Goal: Transaction & Acquisition: Purchase product/service

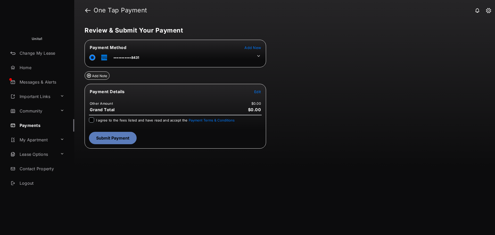
click at [258, 55] on icon at bounding box center [258, 56] width 5 height 5
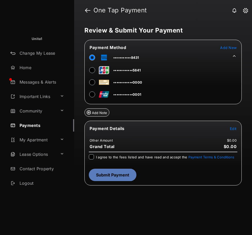
click at [229, 48] on span "Add New" at bounding box center [228, 47] width 16 height 4
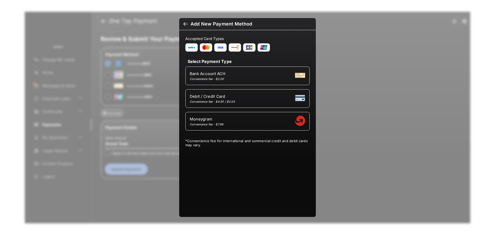
click at [185, 26] on div at bounding box center [185, 25] width 5 height 6
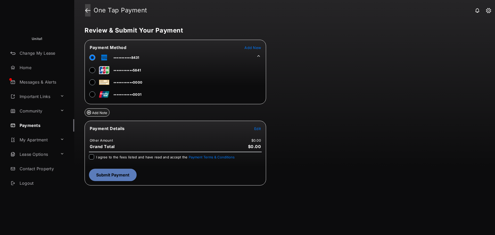
click at [87, 9] on link at bounding box center [87, 10] width 5 height 12
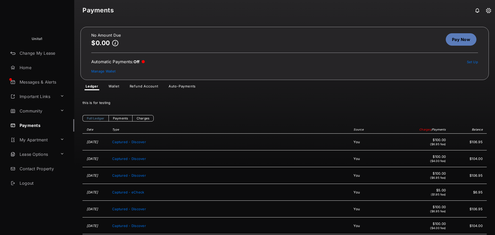
click at [181, 86] on link "Auto-Payments" at bounding box center [181, 87] width 35 height 6
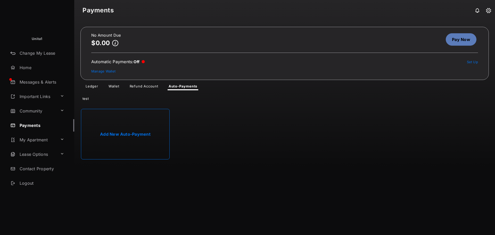
click at [132, 128] on link "Add New Auto-Payment" at bounding box center [125, 134] width 89 height 51
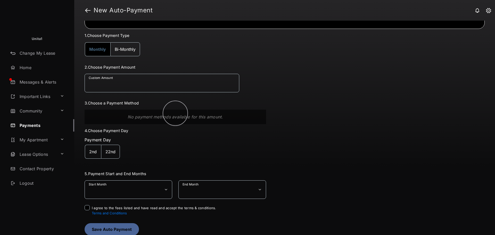
scroll to position [38, 0]
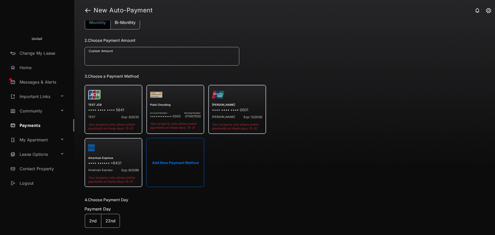
click at [175, 158] on button "Add New Payment Method" at bounding box center [175, 162] width 58 height 49
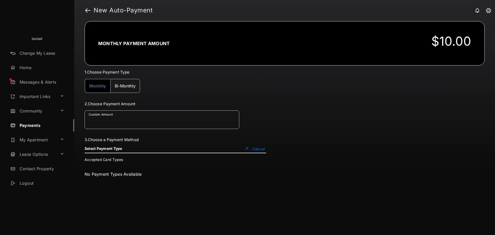
scroll to position [0, 0]
click at [255, 148] on button "Cancel" at bounding box center [255, 148] width 22 height 5
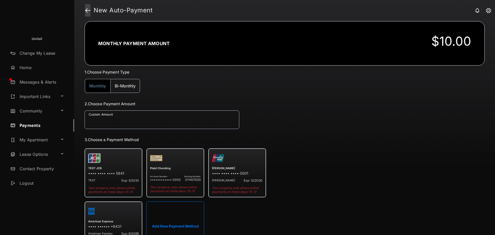
click at [86, 9] on link at bounding box center [87, 10] width 5 height 12
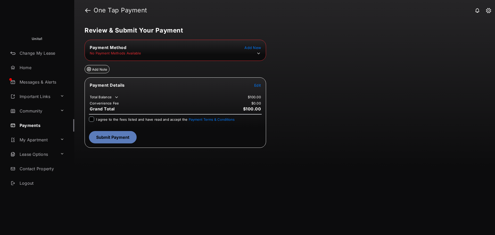
click at [259, 52] on icon at bounding box center [258, 53] width 5 height 5
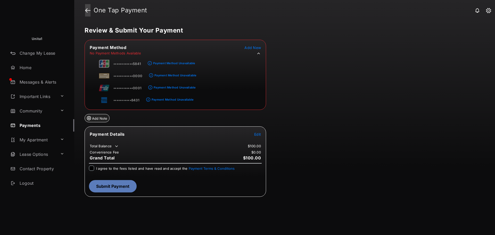
click at [88, 9] on link at bounding box center [87, 10] width 5 height 12
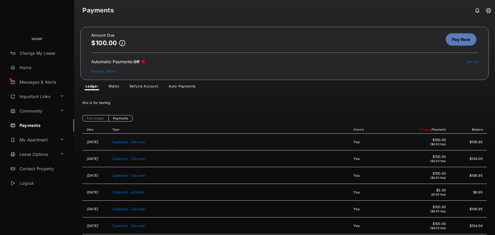
click at [115, 86] on link "Wallet" at bounding box center [113, 87] width 19 height 6
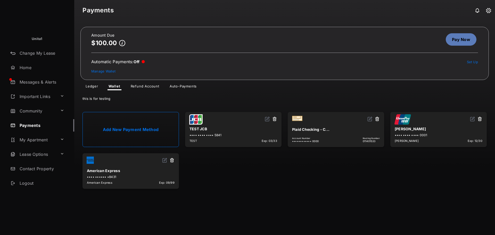
click at [147, 130] on link "Add New Payment Method" at bounding box center [130, 129] width 96 height 35
click at [180, 86] on link "Auto-Payments" at bounding box center [182, 87] width 35 height 6
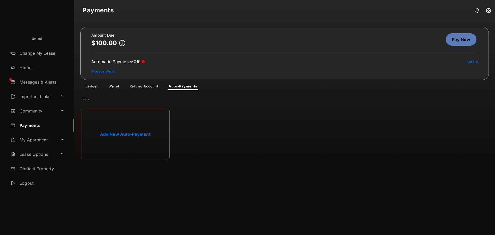
click at [131, 125] on link "Add New Auto-Payment" at bounding box center [125, 134] width 89 height 51
click at [456, 39] on link "Pay Now" at bounding box center [461, 39] width 31 height 12
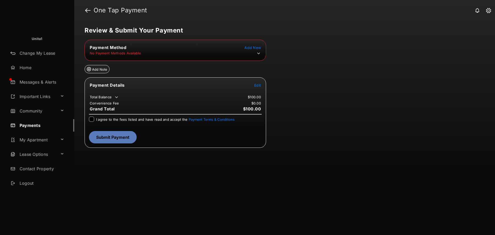
click at [256, 48] on span "Add New" at bounding box center [252, 47] width 16 height 4
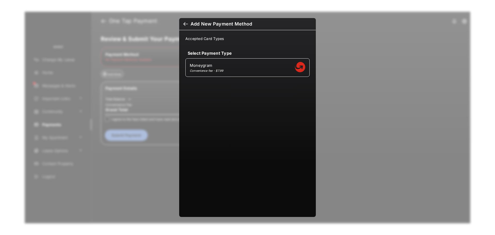
click at [185, 23] on div at bounding box center [185, 25] width 5 height 6
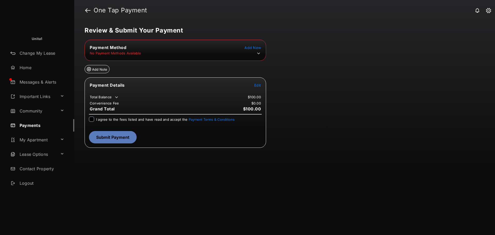
click at [257, 53] on icon at bounding box center [258, 53] width 5 height 5
click at [259, 53] on icon at bounding box center [258, 53] width 5 height 5
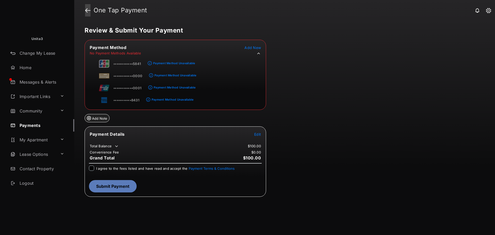
click at [87, 9] on link at bounding box center [87, 10] width 5 height 12
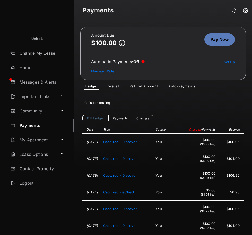
click at [220, 42] on link "Pay Now" at bounding box center [220, 39] width 31 height 12
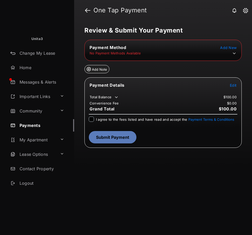
click at [230, 48] on span "Add New" at bounding box center [228, 47] width 16 height 4
